Goal: Task Accomplishment & Management: Manage account settings

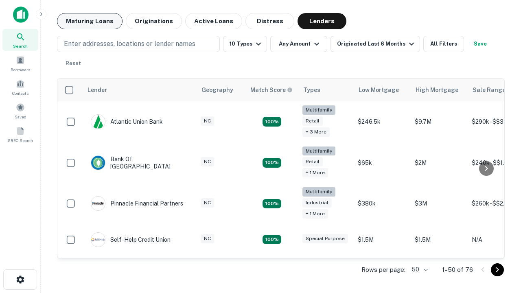
click at [89, 21] on button "Maturing Loans" at bounding box center [89, 21] width 65 height 16
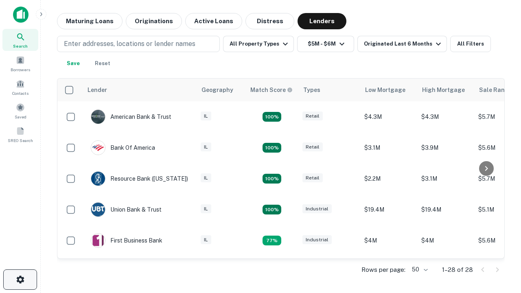
click at [20, 279] on icon "button" at bounding box center [20, 280] width 10 height 10
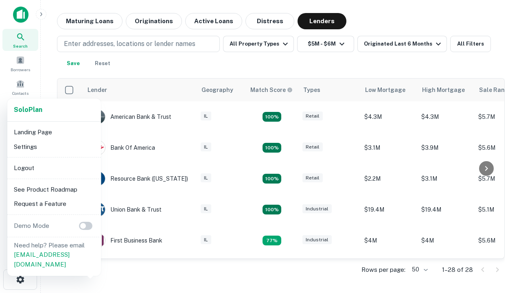
click at [54, 168] on li "Logout" at bounding box center [54, 168] width 87 height 15
